Goal: Task Accomplishment & Management: Manage account settings

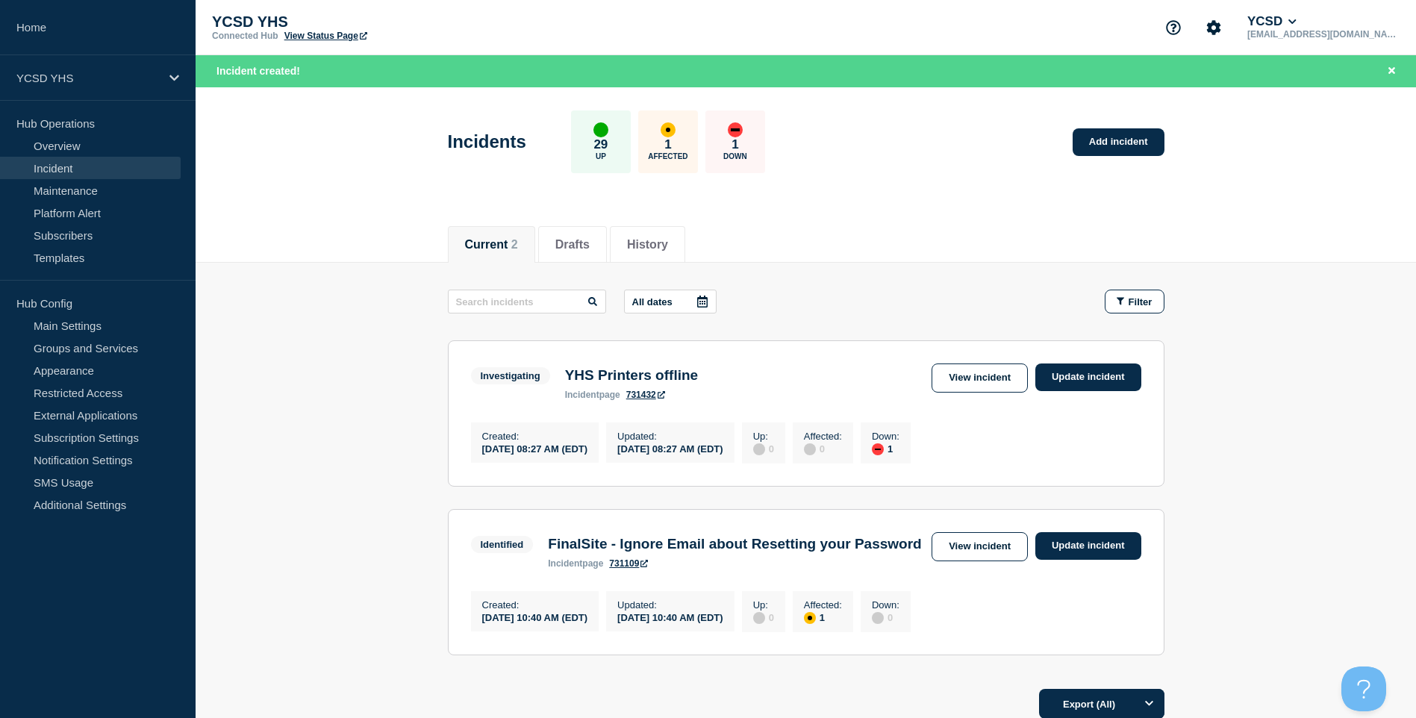
click at [1049, 360] on section "Investigating YHS Printers offline incident page 731432 View incident Update in…" at bounding box center [806, 413] width 716 height 146
click at [1057, 376] on link "Update incident" at bounding box center [1088, 377] width 106 height 28
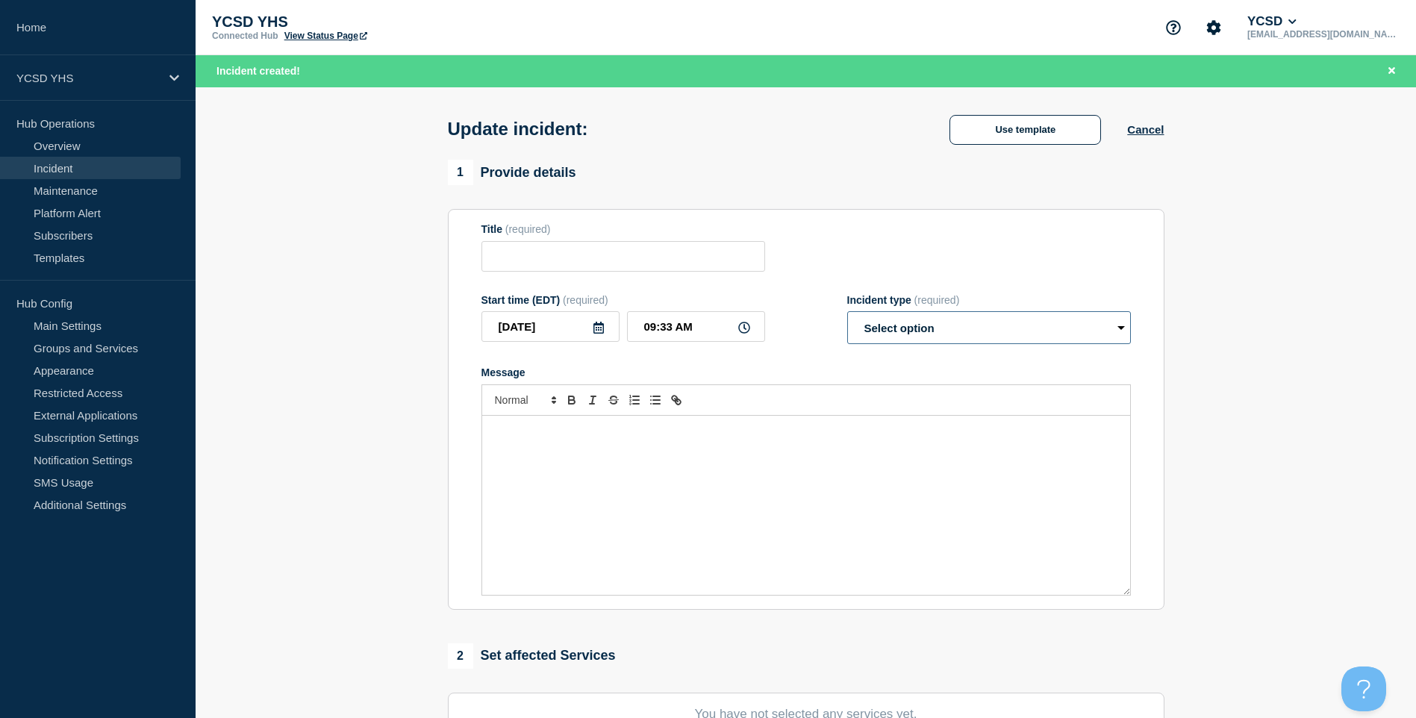
click at [947, 332] on select "Select option Investigating Identified Monitoring Resolved" at bounding box center [989, 327] width 284 height 33
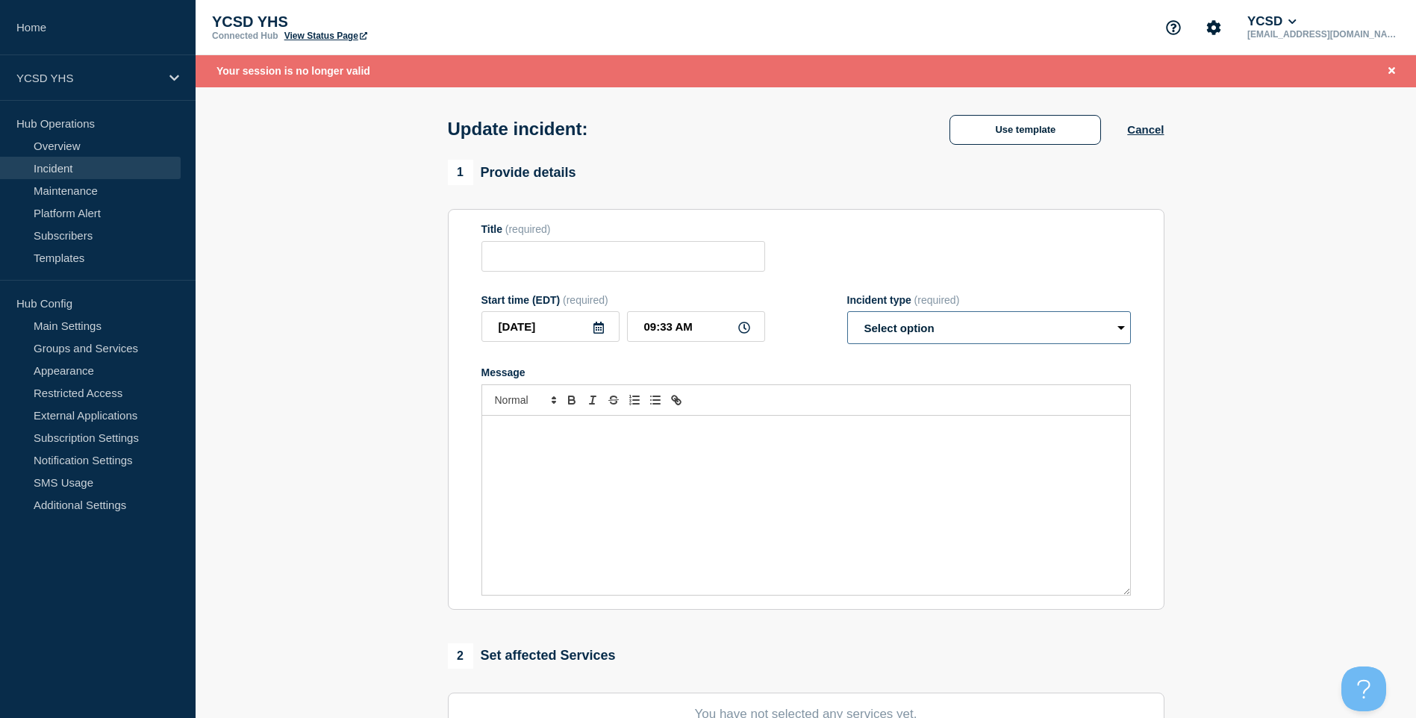
select select "resolved"
click at [847, 315] on select "Select option Investigating Identified Monitoring Resolved" at bounding box center [989, 327] width 284 height 33
click at [879, 476] on div "Message" at bounding box center [806, 505] width 648 height 179
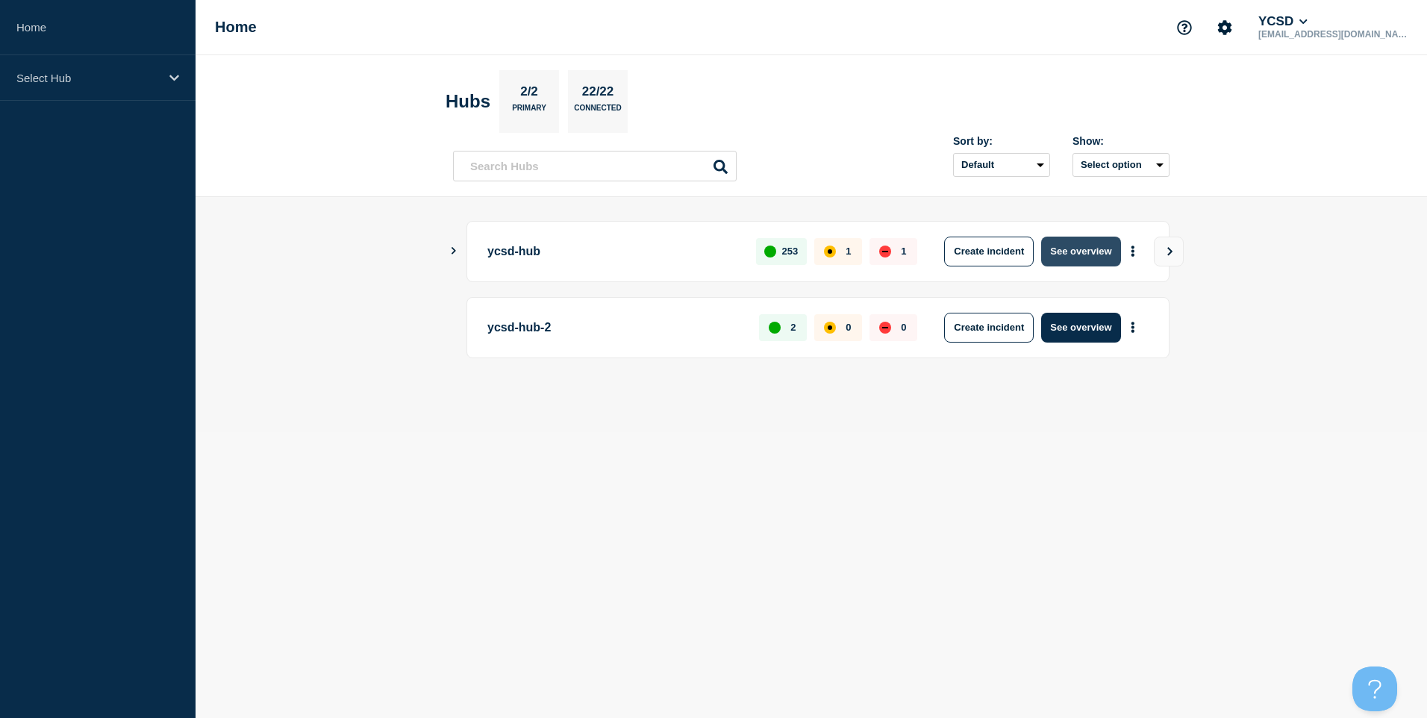
click at [1093, 254] on button "See overview" at bounding box center [1080, 252] width 79 height 30
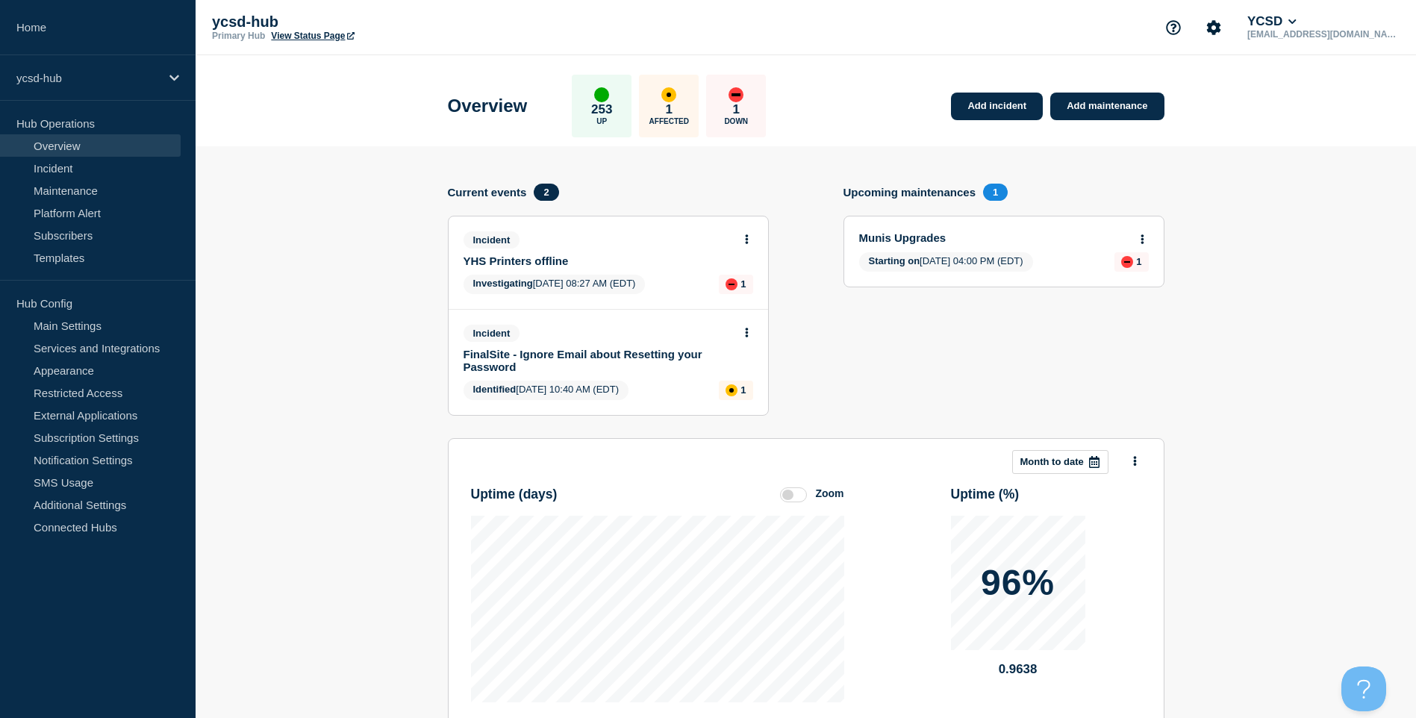
click at [750, 238] on button at bounding box center [746, 240] width 13 height 13
click at [760, 298] on link "Update incident" at bounding box center [746, 295] width 72 height 12
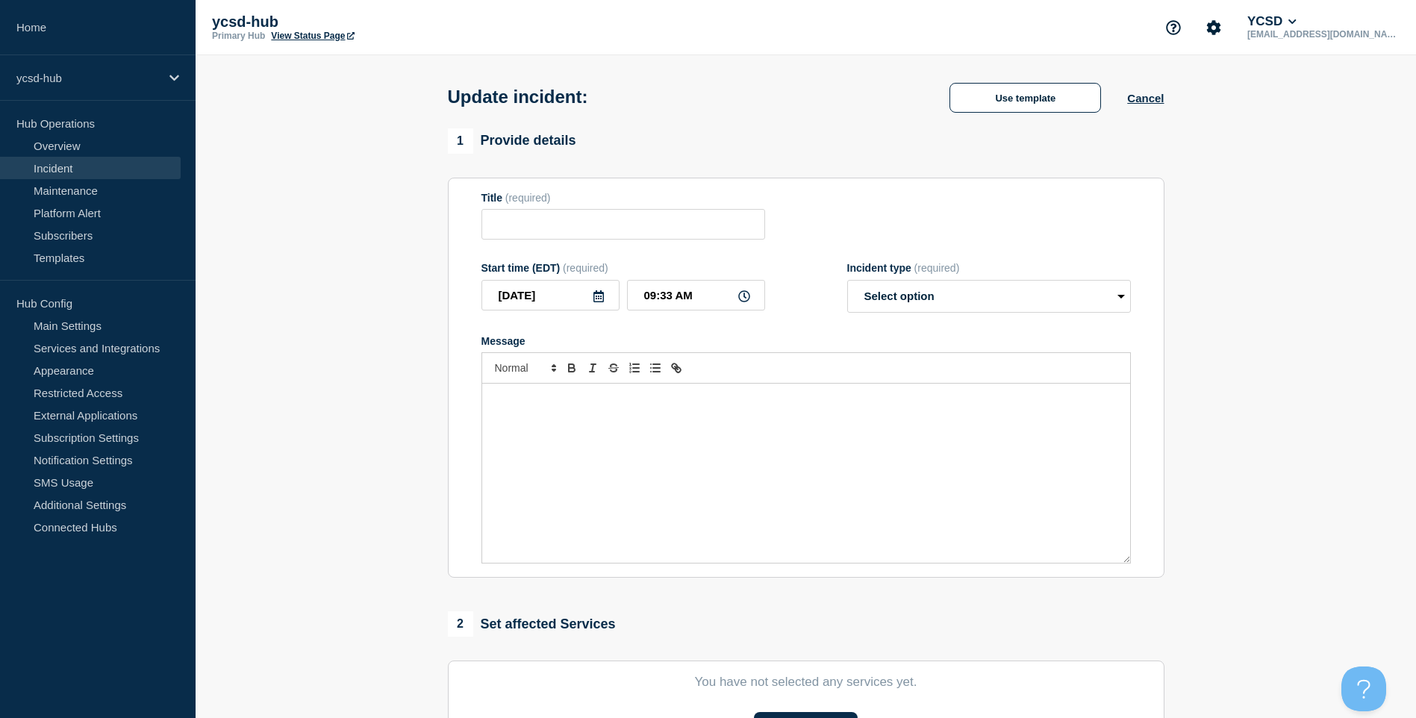
type input "YHS Printers offline"
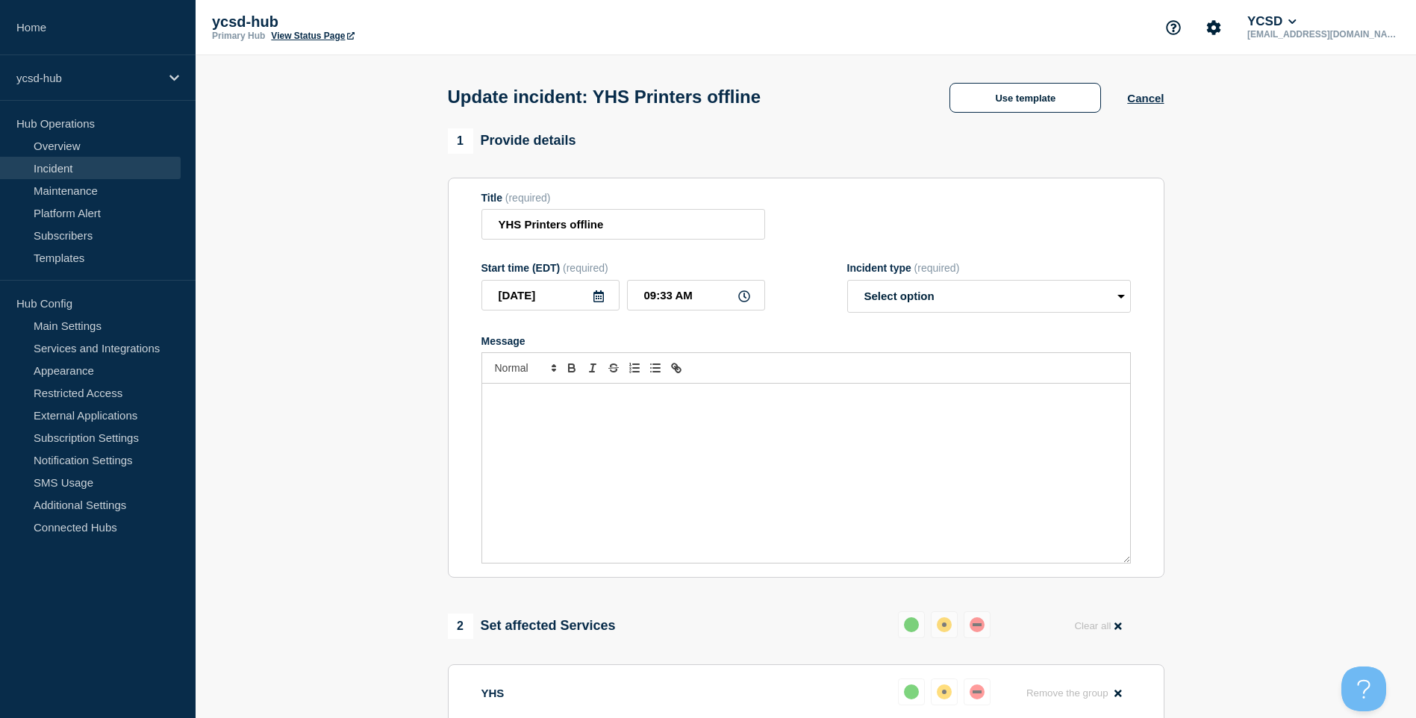
click at [986, 327] on form "Title (required) YHS Printers offline Start time (EDT) (required) [DATE] 09:33 …" at bounding box center [805, 378] width 649 height 372
click at [990, 298] on select "Select option Investigating Identified Monitoring Resolved" at bounding box center [989, 296] width 284 height 33
select select "resolved"
click at [847, 283] on select "Select option Investigating Identified Monitoring Resolved" at bounding box center [989, 296] width 284 height 33
click at [836, 426] on div "Message" at bounding box center [806, 473] width 648 height 179
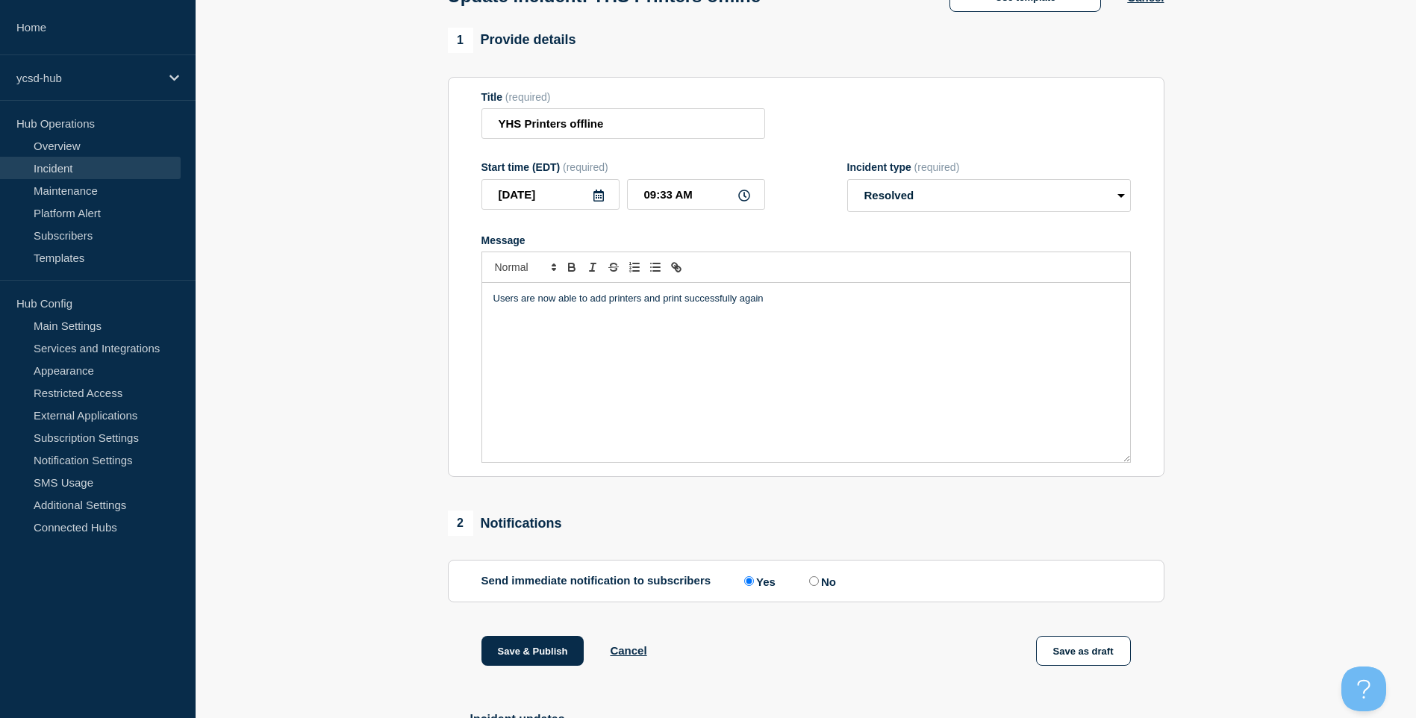
scroll to position [237, 0]
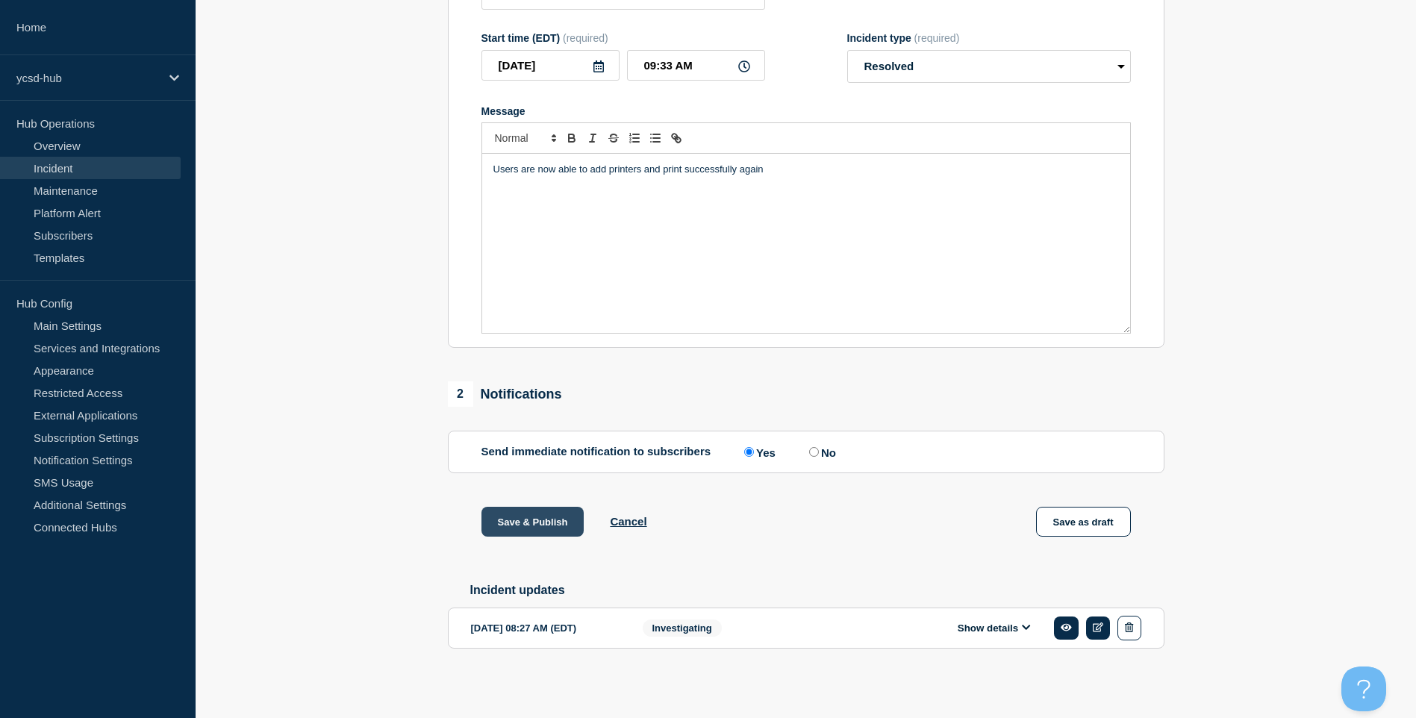
click at [532, 519] on button "Save & Publish" at bounding box center [532, 522] width 103 height 30
